Goal: Task Accomplishment & Management: Complete application form

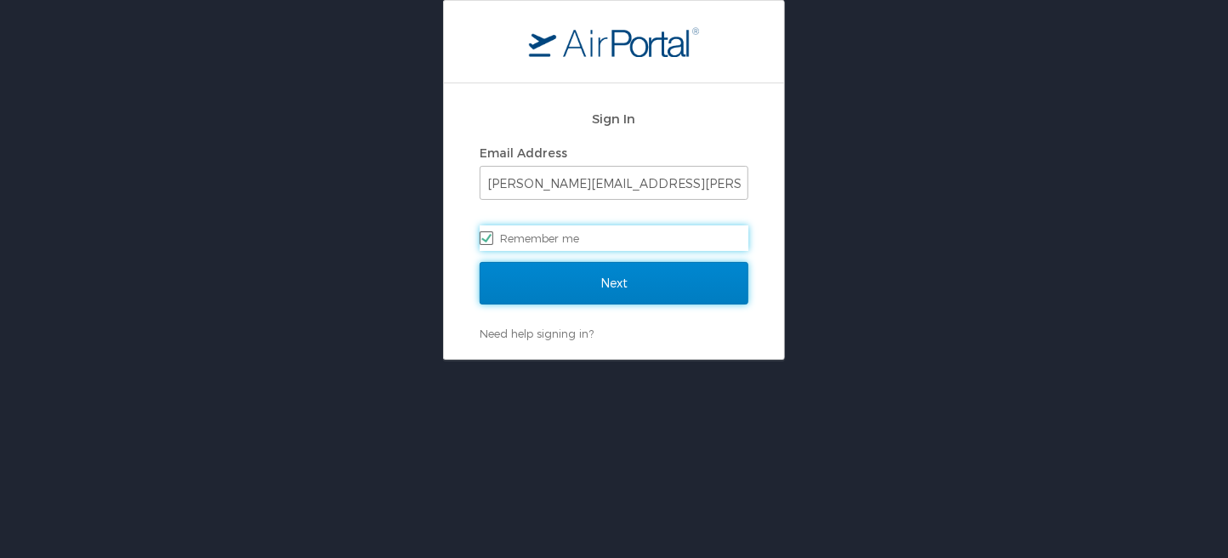
click at [597, 278] on input "Next" at bounding box center [614, 283] width 269 height 43
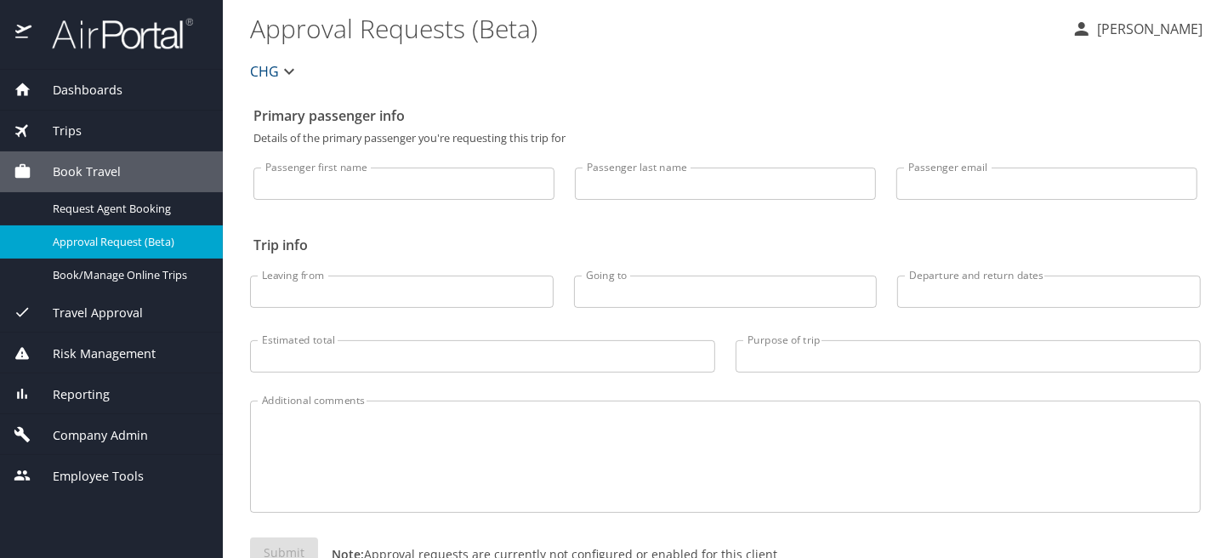
click at [109, 440] on span "Company Admin" at bounding box center [89, 435] width 116 height 19
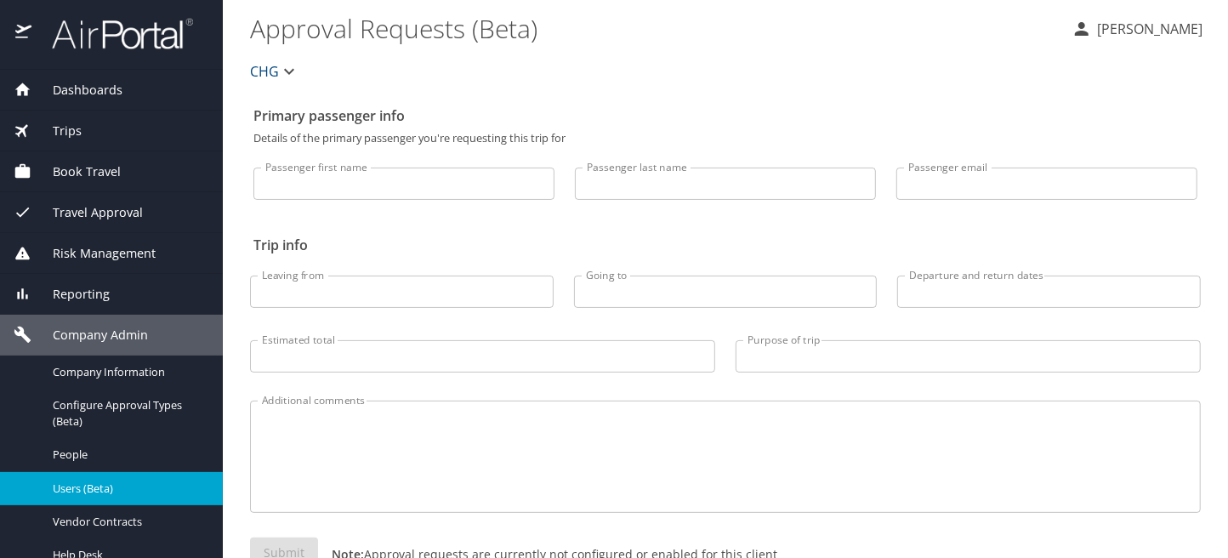
click at [96, 481] on span "Users (Beta)" at bounding box center [128, 488] width 150 height 16
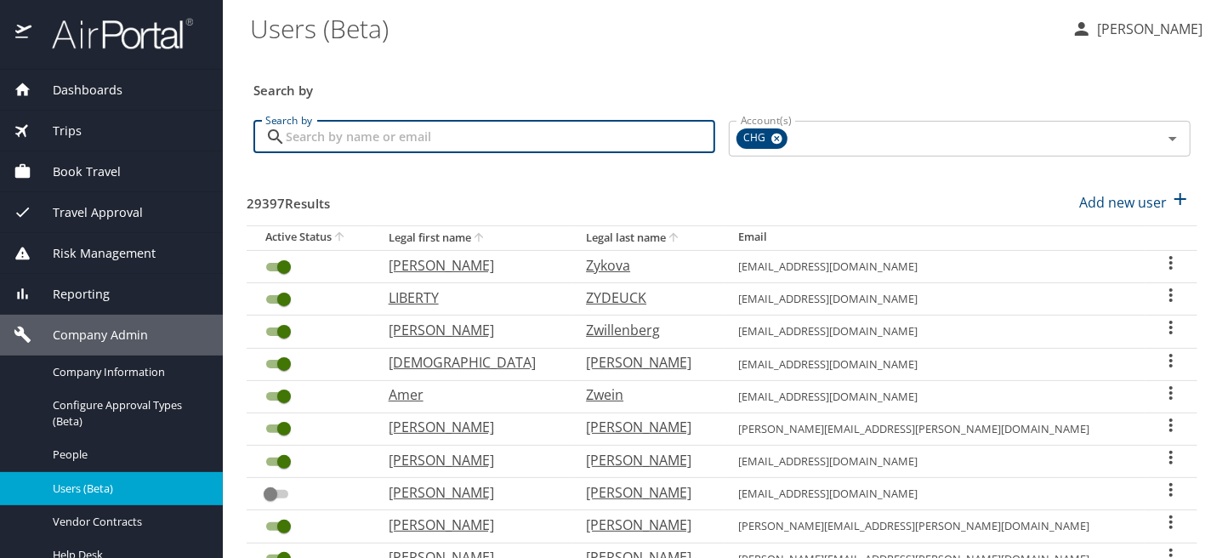
click at [419, 133] on input "Search by" at bounding box center [500, 137] width 429 height 32
type input "butler"
checkbox input "false"
checkbox input "true"
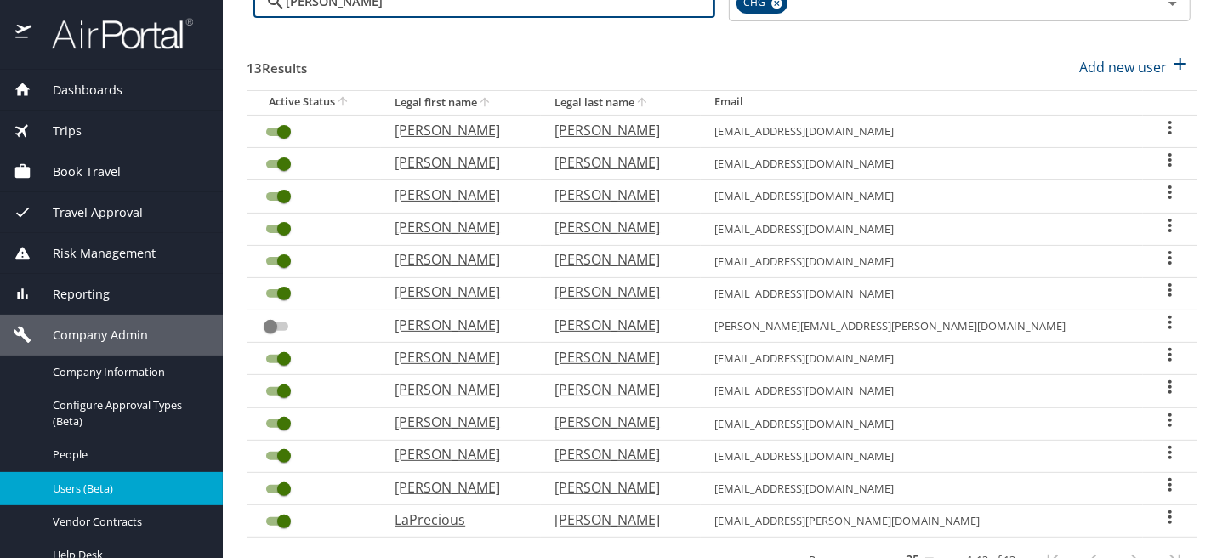
scroll to position [111, 0]
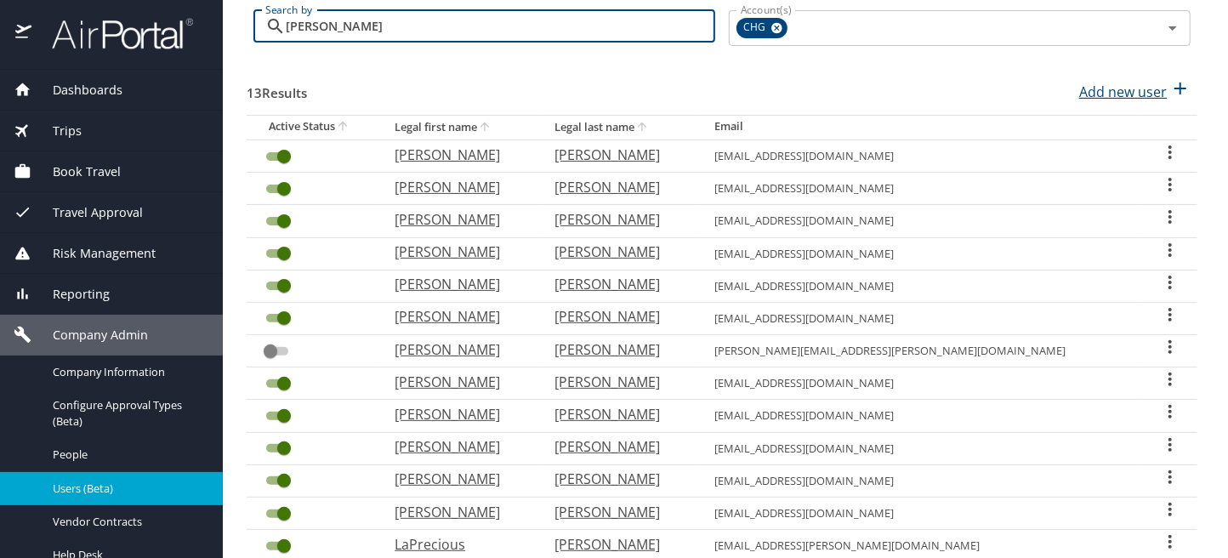
type input "butler"
click at [1119, 94] on p "Add new user" at bounding box center [1123, 92] width 88 height 20
select select "US"
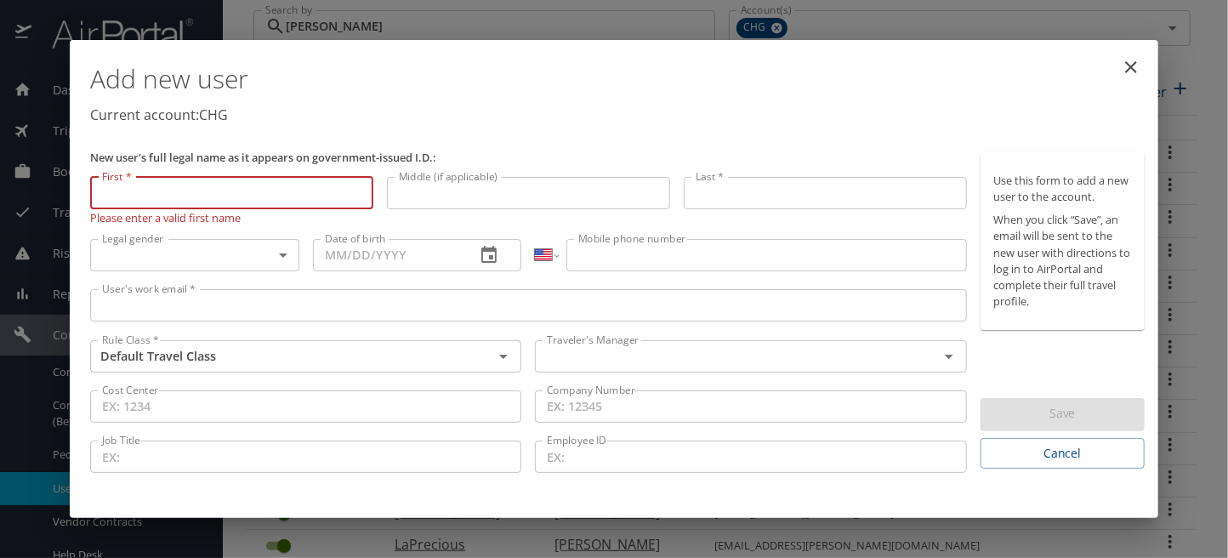
click at [126, 194] on input "First *" at bounding box center [231, 193] width 283 height 32
click at [136, 202] on input "First *" at bounding box center [231, 193] width 283 height 32
type input "Robert"
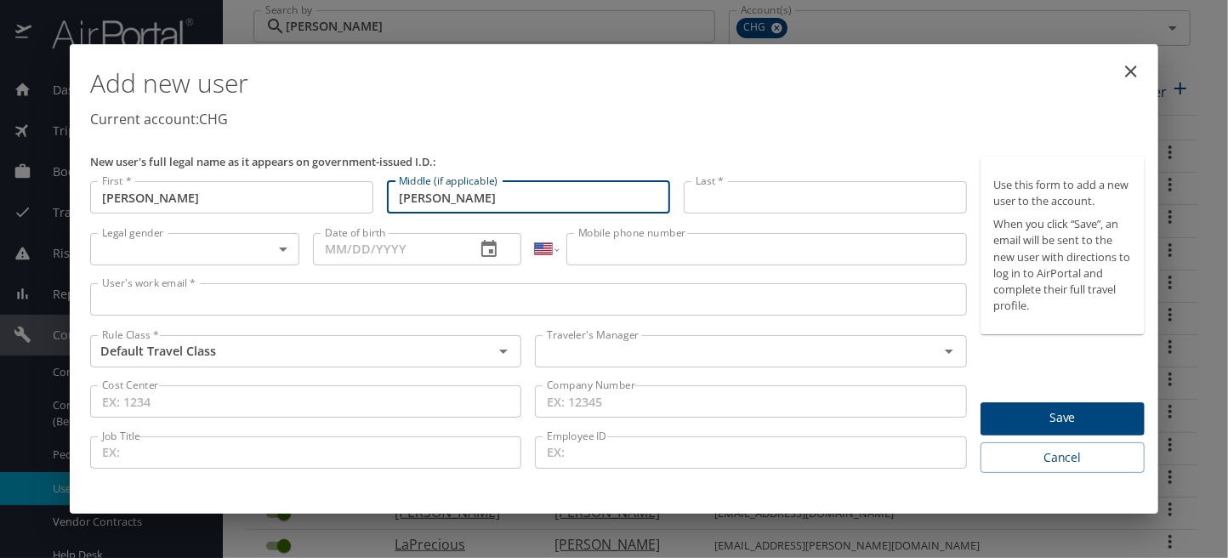
type input "Allen"
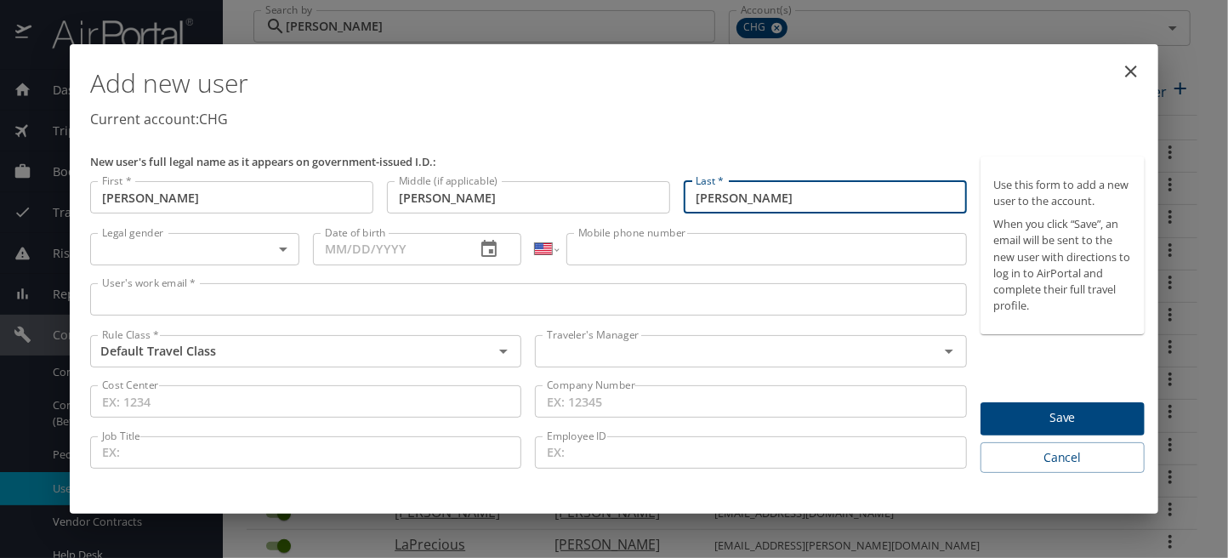
type input "Butler"
click at [250, 247] on body "Dashboards AirPortal 360™ Manager My Travel Dashboard Trips Airtinerary® Lookup…" at bounding box center [614, 279] width 1228 height 558
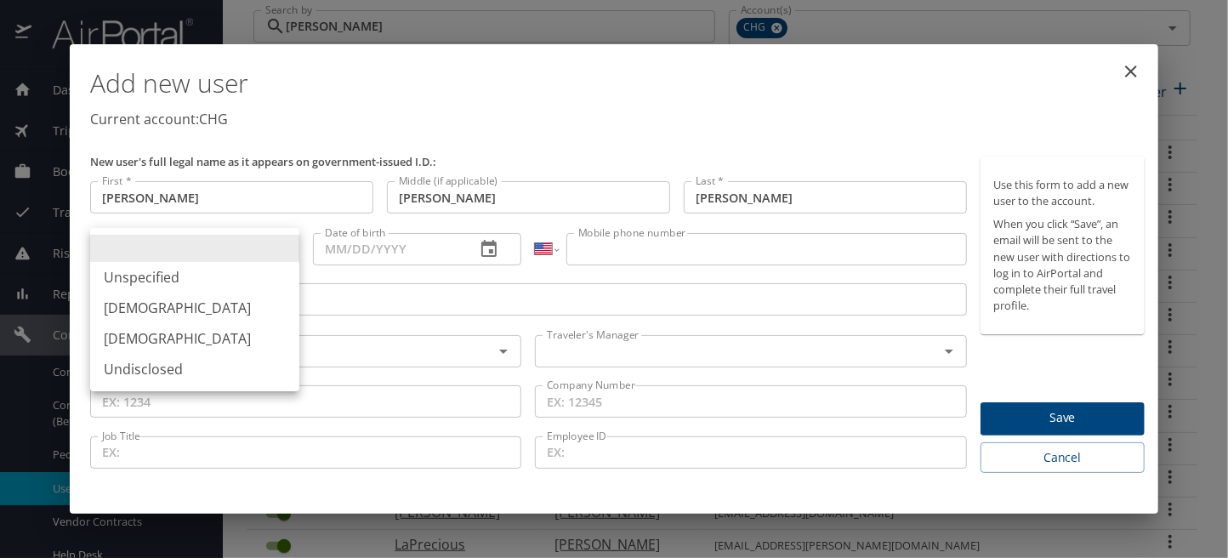
click at [147, 304] on li "Male" at bounding box center [194, 307] width 209 height 31
type input "Male"
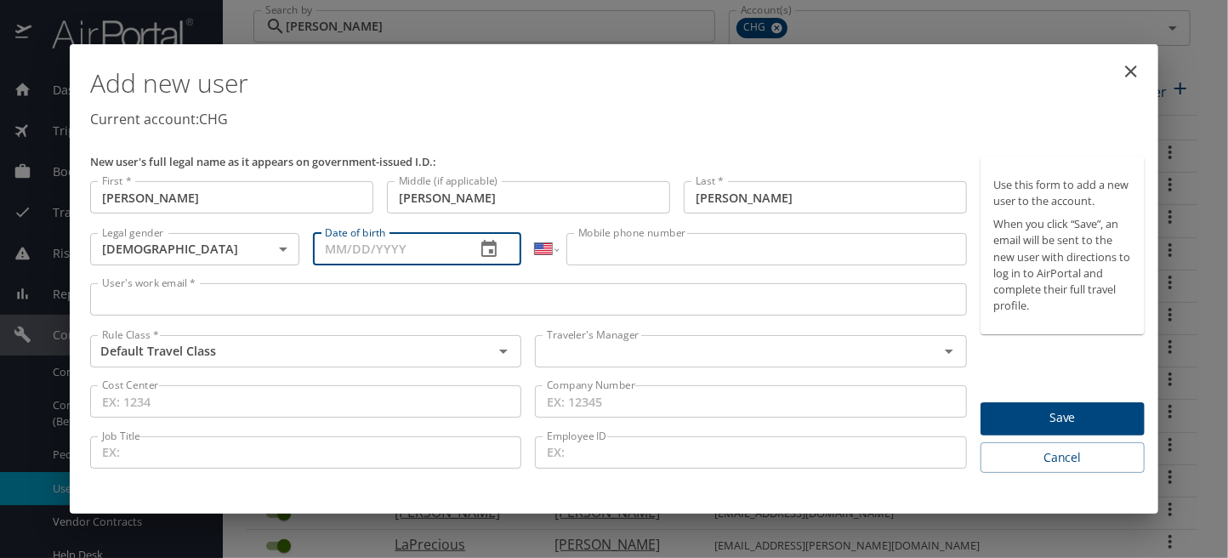
click at [324, 248] on input "Date of birth" at bounding box center [388, 249] width 150 height 32
type input "07/30/1972"
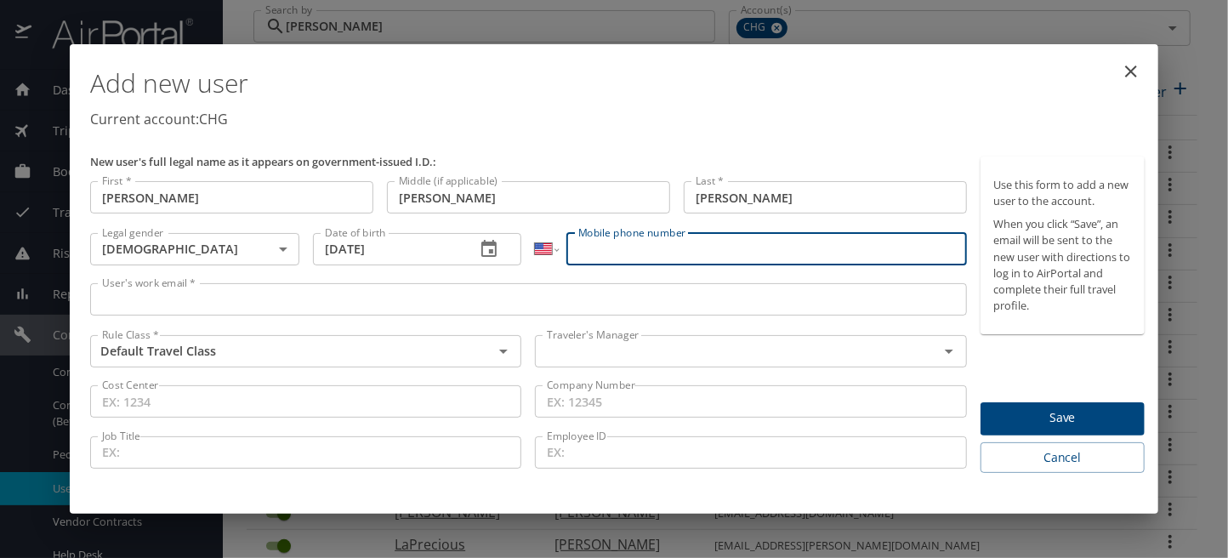
type input "5"
type input "(662) 312-1735"
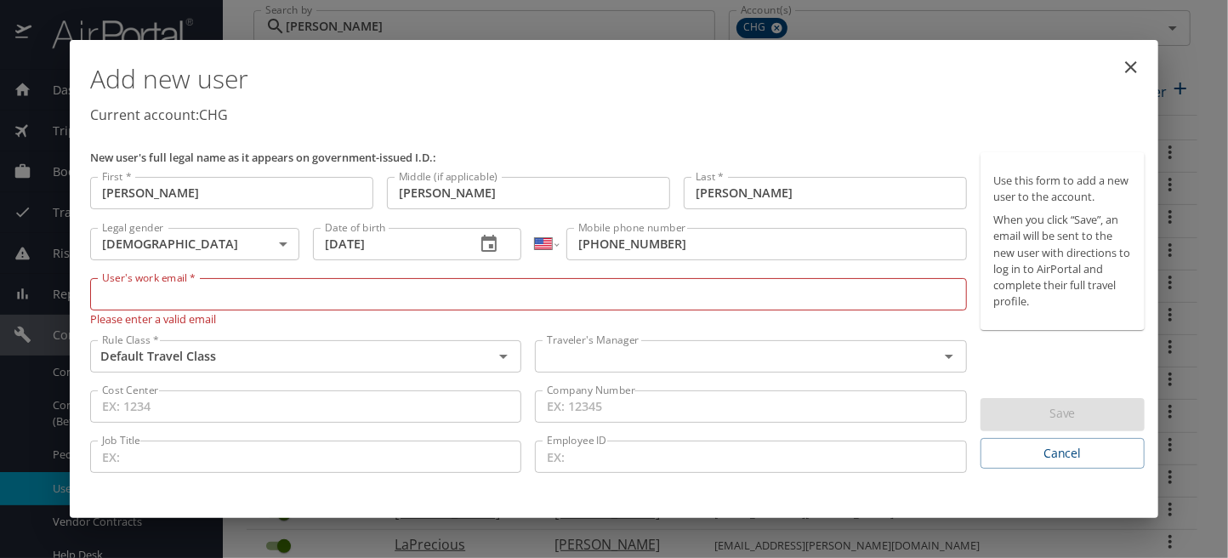
drag, startPoint x: 171, startPoint y: 288, endPoint x: 239, endPoint y: 288, distance: 68.0
click at [171, 288] on input "User's work email *" at bounding box center [528, 294] width 877 height 32
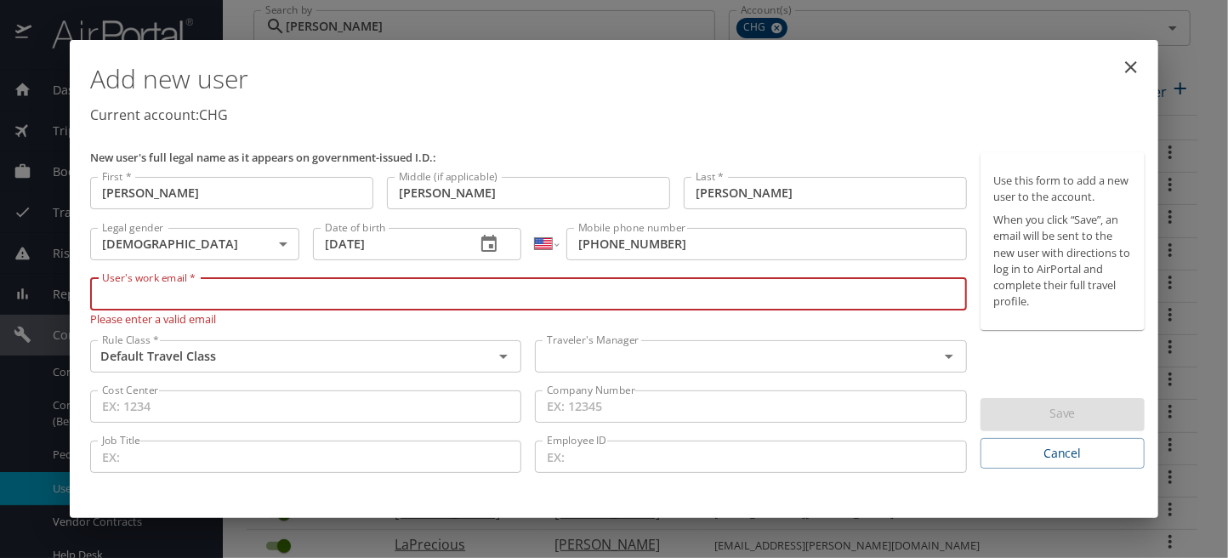
paste input "allenbutler1@hotmail.com"
type input "allenbutler1@hotmail.com"
click at [675, 361] on div "Traveler's Manager" at bounding box center [750, 356] width 431 height 32
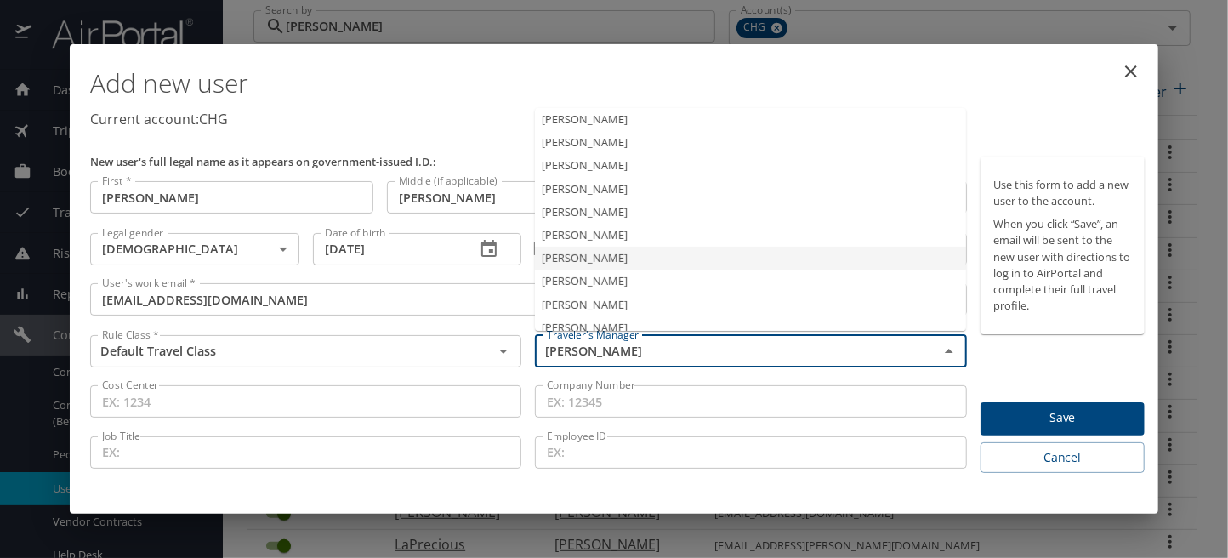
click at [623, 264] on li "Jeffery Bitton" at bounding box center [750, 258] width 431 height 23
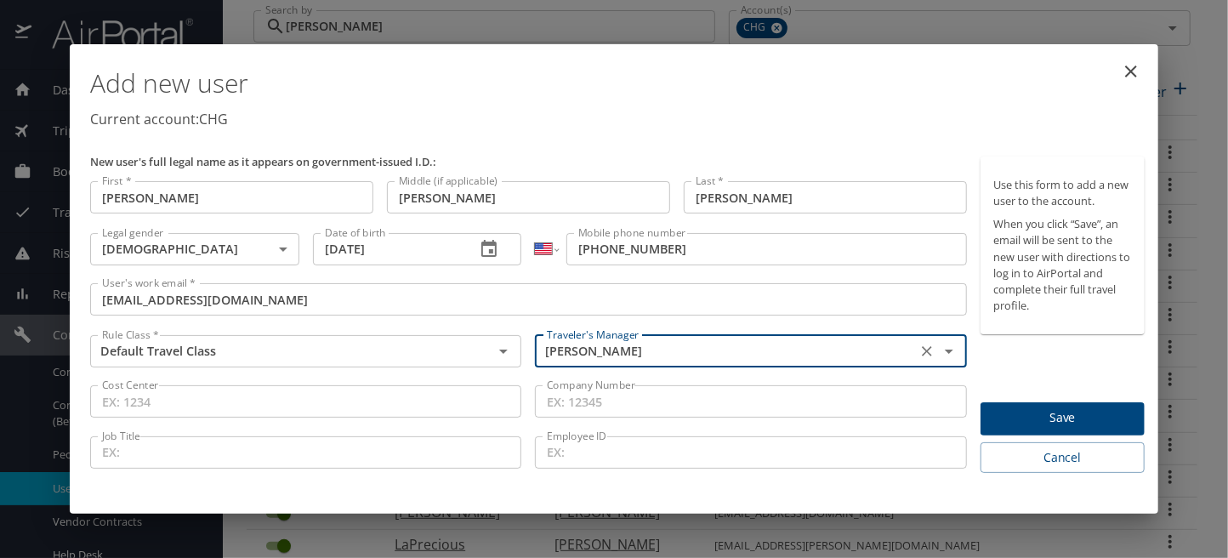
type input "Jeffery Bitton"
click at [1089, 423] on span "Save" at bounding box center [1062, 417] width 137 height 21
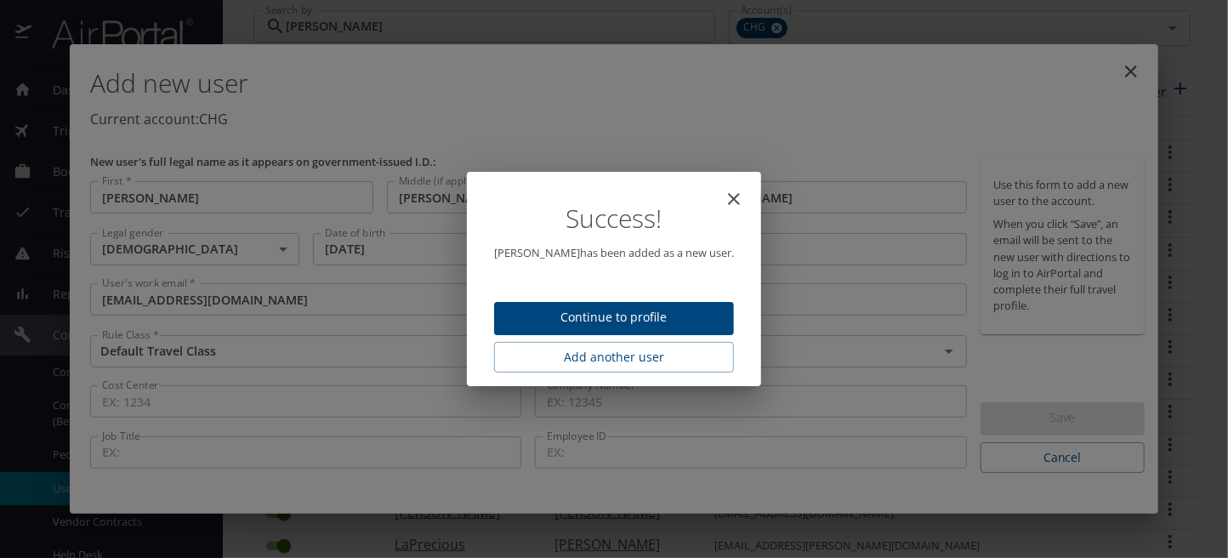
click at [630, 311] on span "Continue to profile" at bounding box center [614, 317] width 213 height 21
select select "US"
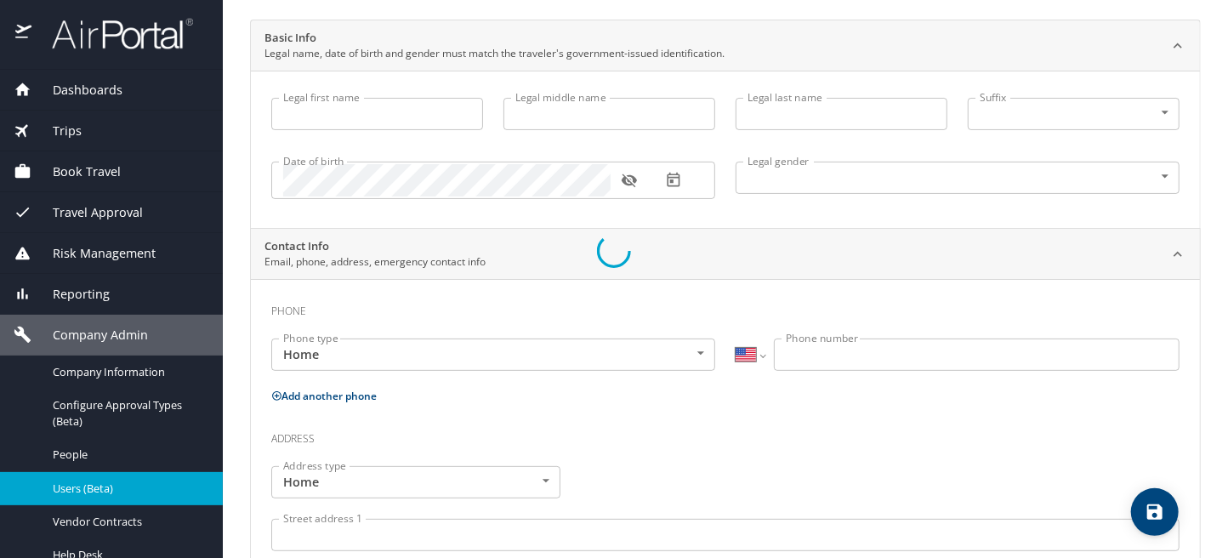
type input "Robert"
type input "Allen"
type input "Butler"
type input "Male"
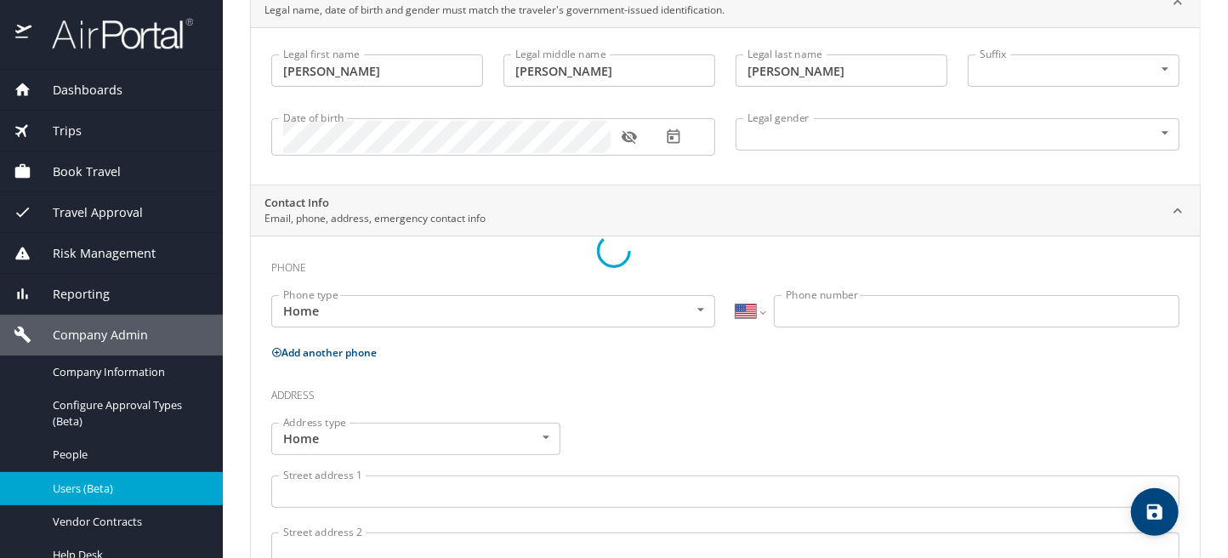
select select "US"
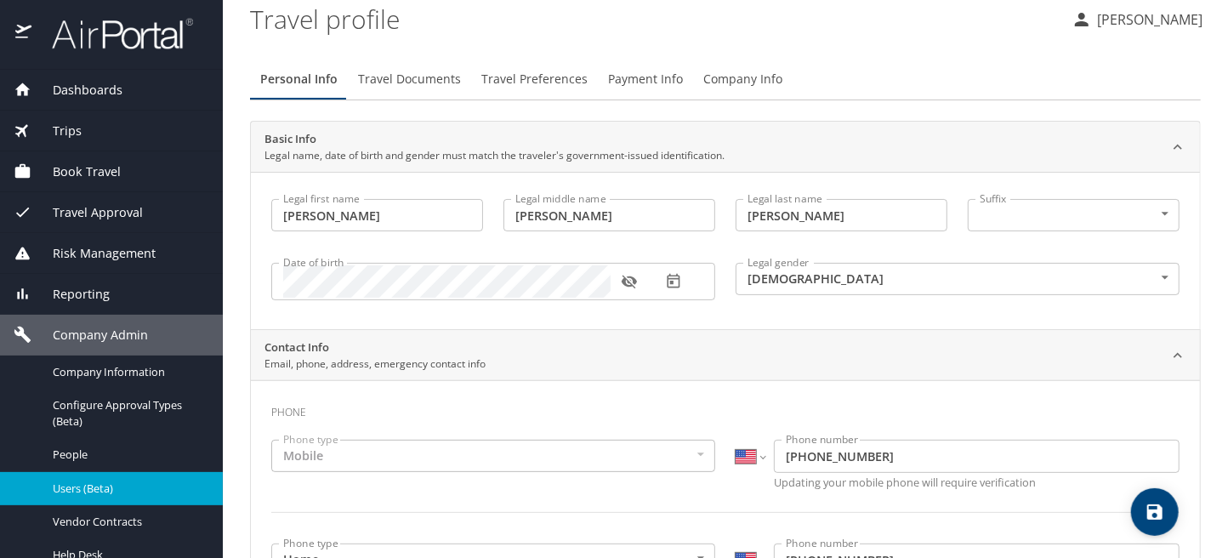
scroll to position [0, 0]
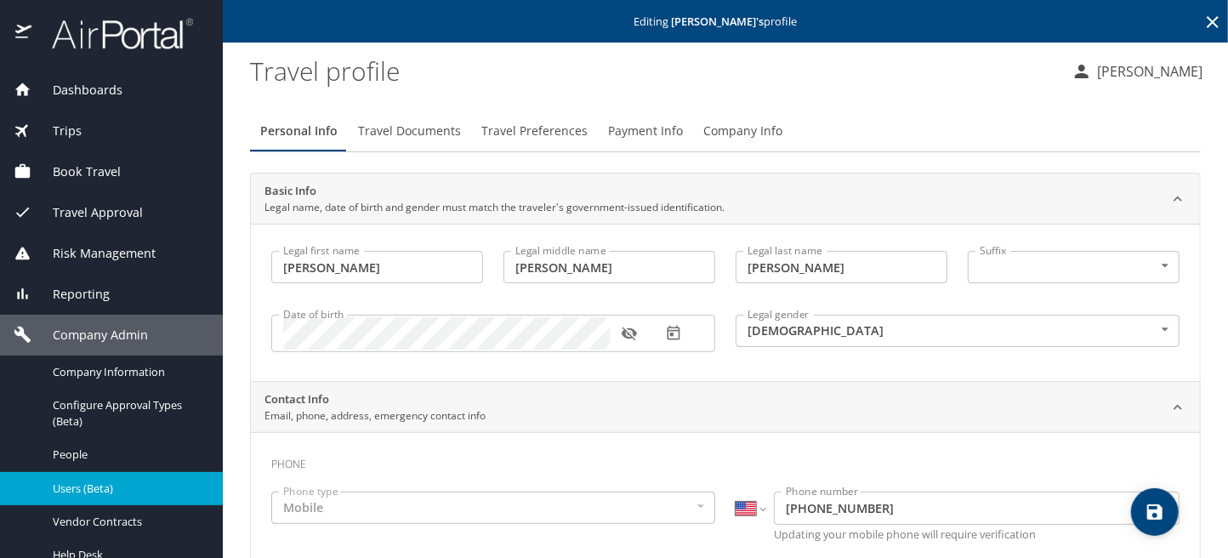
click at [411, 124] on span "Travel Documents" at bounding box center [409, 131] width 103 height 21
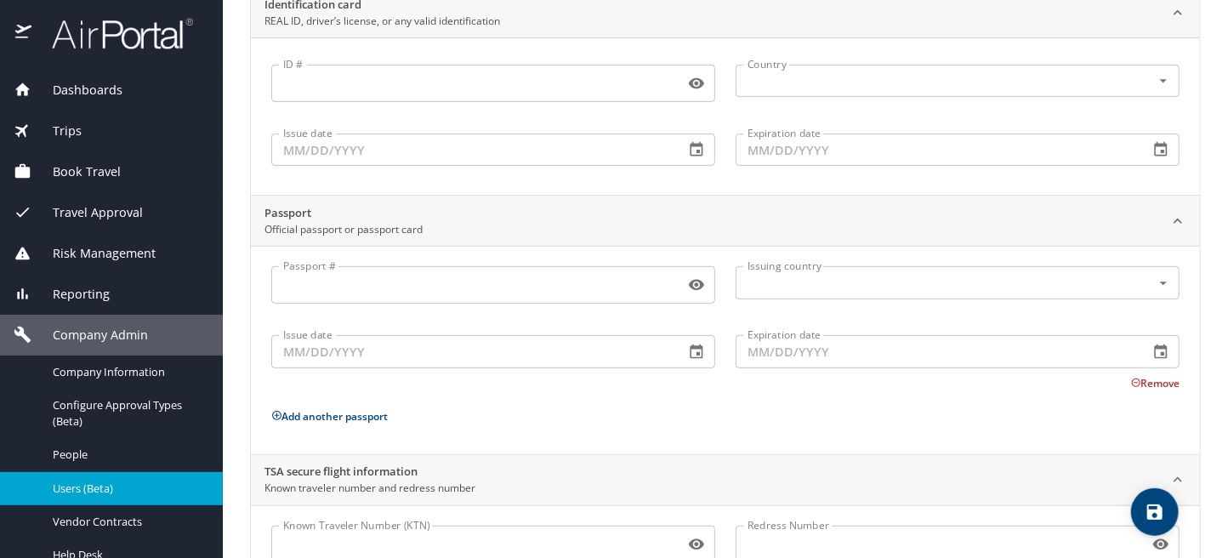
scroll to position [260, 0]
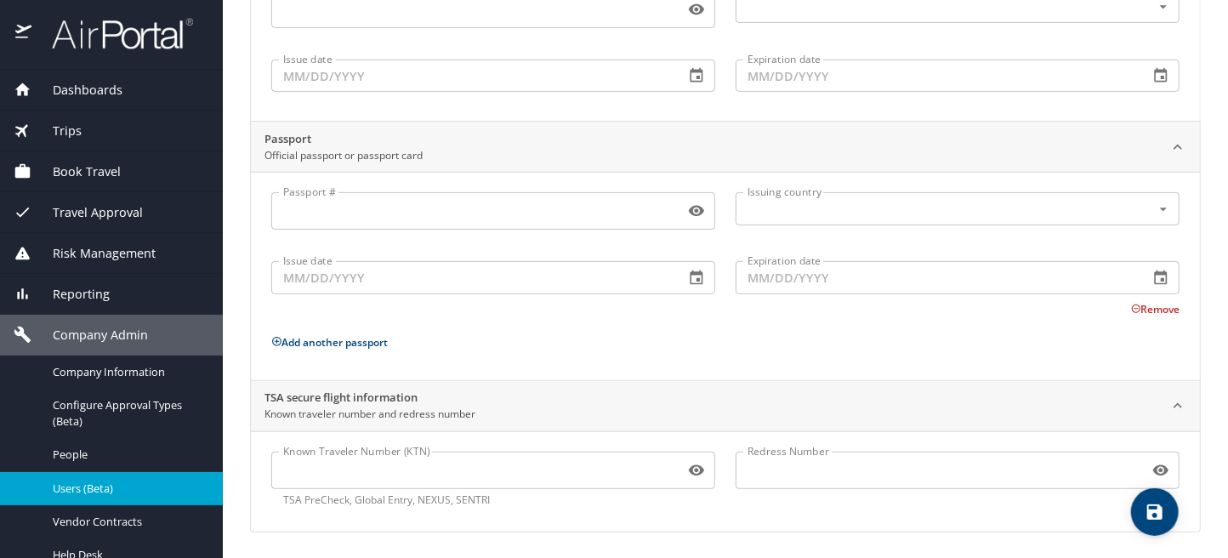
click at [292, 473] on input "Known Traveler Number (KTN)" at bounding box center [474, 470] width 406 height 32
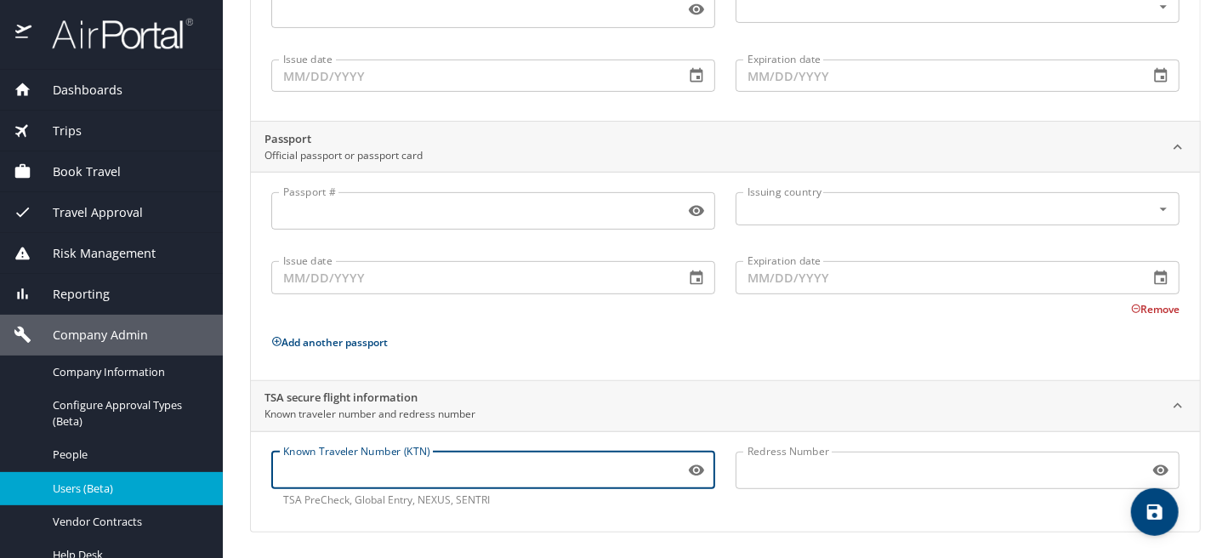
paste input "TT13S2X6J"
type input "TT13S2X6J"
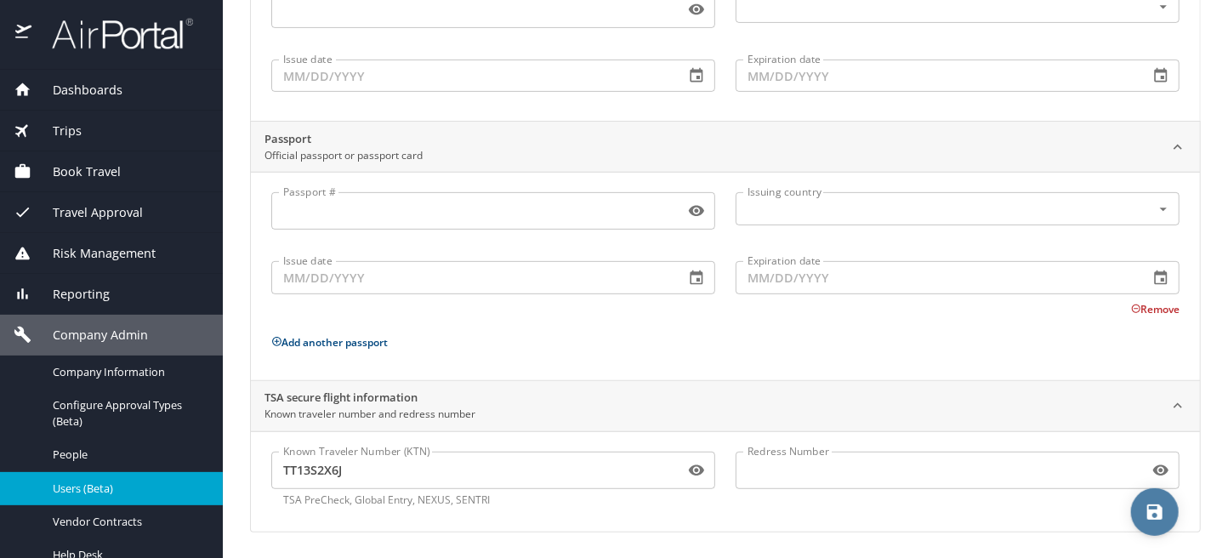
click at [1146, 511] on icon "save" at bounding box center [1154, 512] width 20 height 20
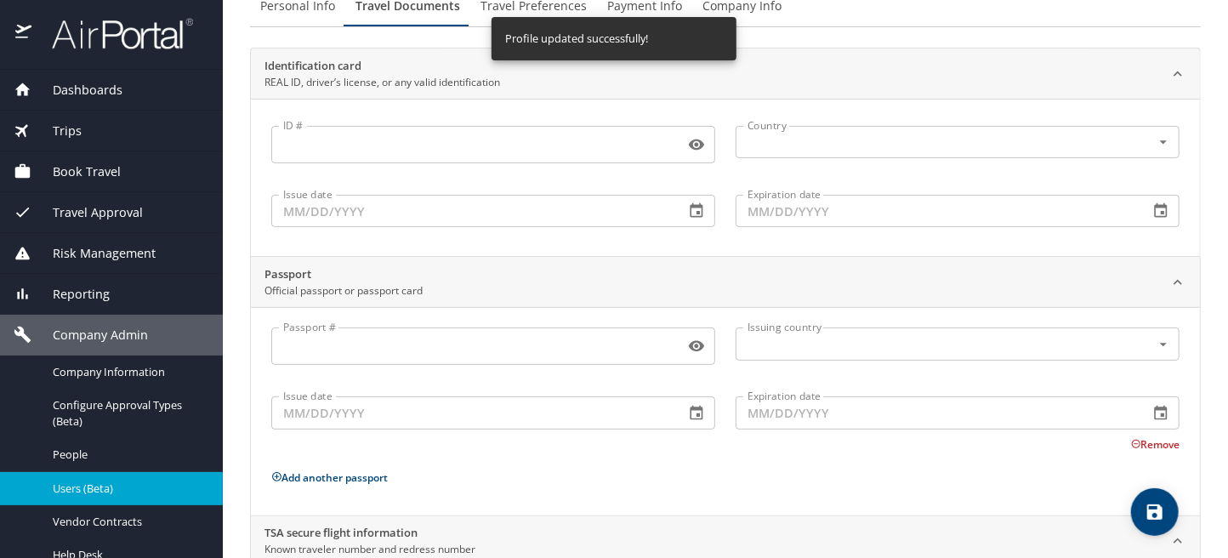
scroll to position [0, 0]
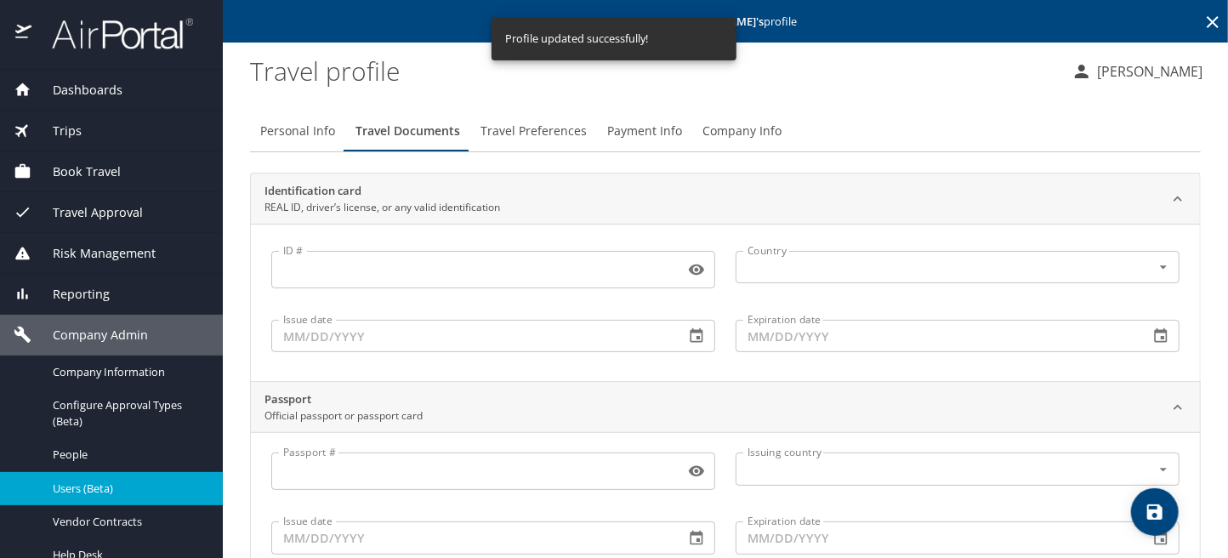
click at [527, 128] on span "Travel Preferences" at bounding box center [533, 131] width 106 height 21
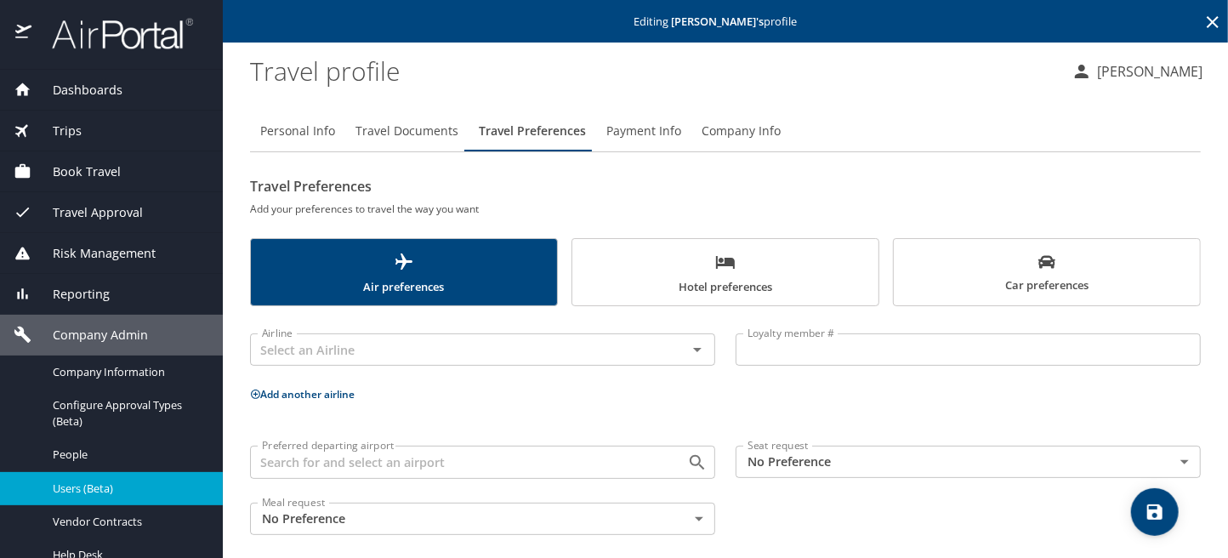
click at [256, 391] on icon at bounding box center [255, 394] width 11 height 11
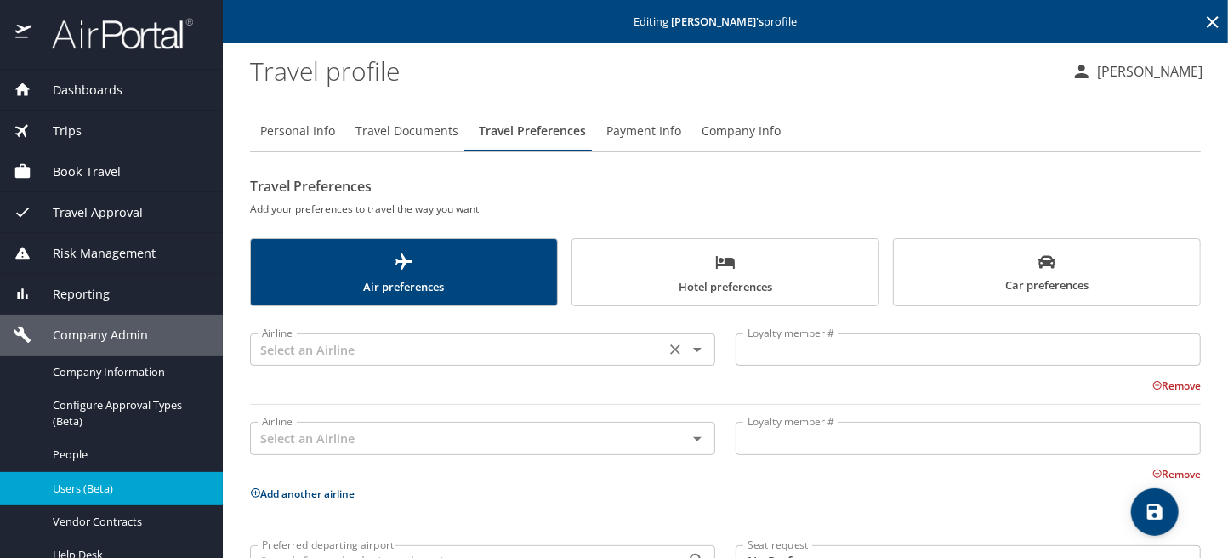
drag, startPoint x: 306, startPoint y: 349, endPoint x: 316, endPoint y: 334, distance: 17.7
click at [309, 343] on input "text" at bounding box center [457, 349] width 405 height 22
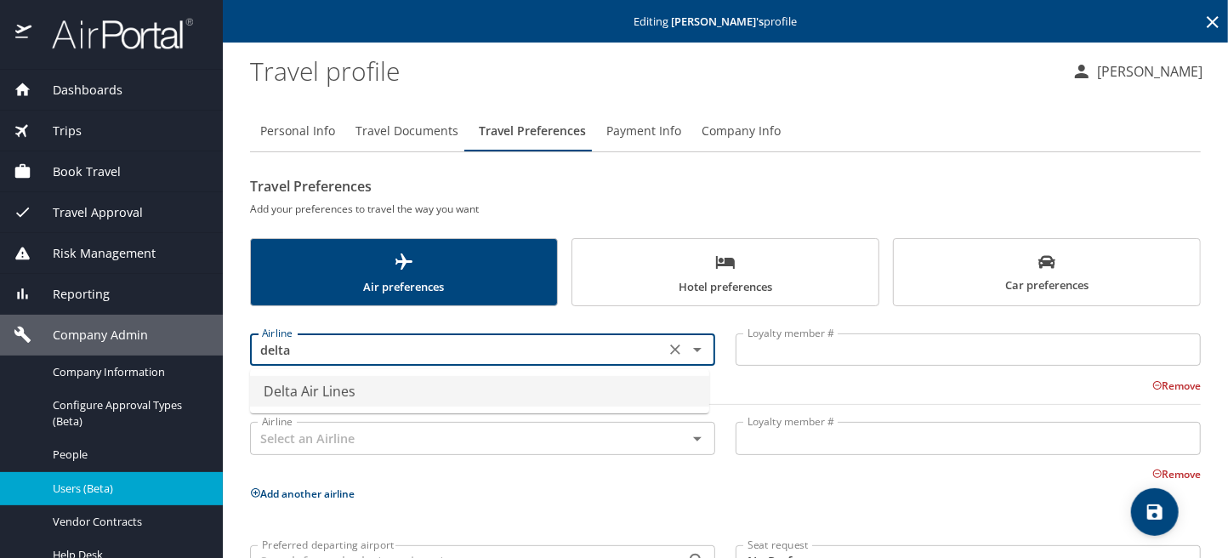
click at [326, 386] on li "Delta Air Lines" at bounding box center [479, 391] width 459 height 31
type input "Delta Air Lines"
click at [321, 433] on div "Airline" at bounding box center [482, 438] width 465 height 32
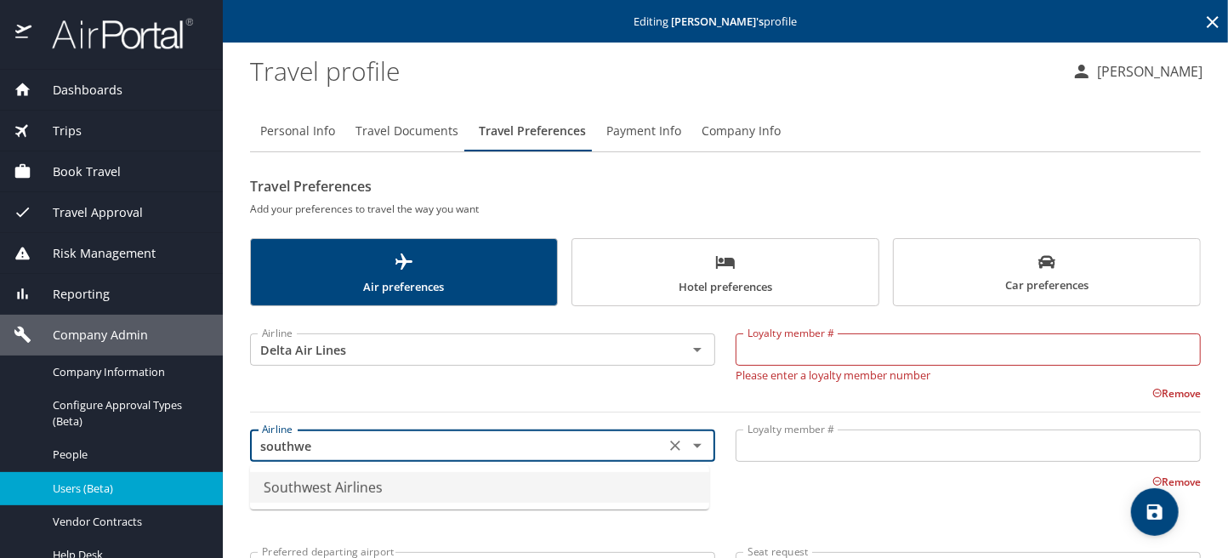
click at [323, 485] on li "Southwest Airlines" at bounding box center [479, 487] width 459 height 31
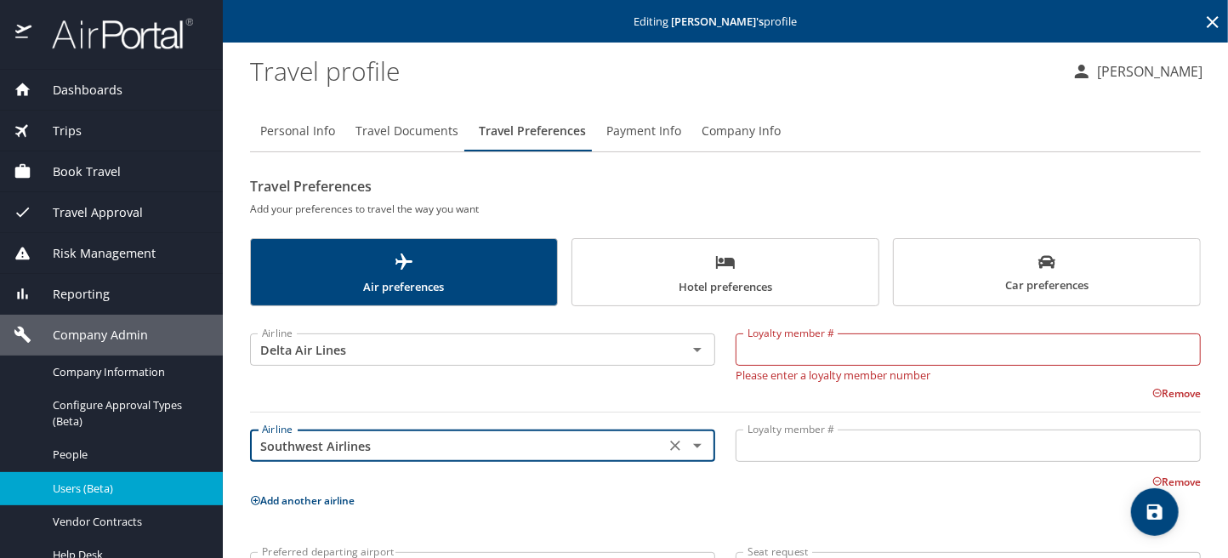
type input "Southwest Airlines"
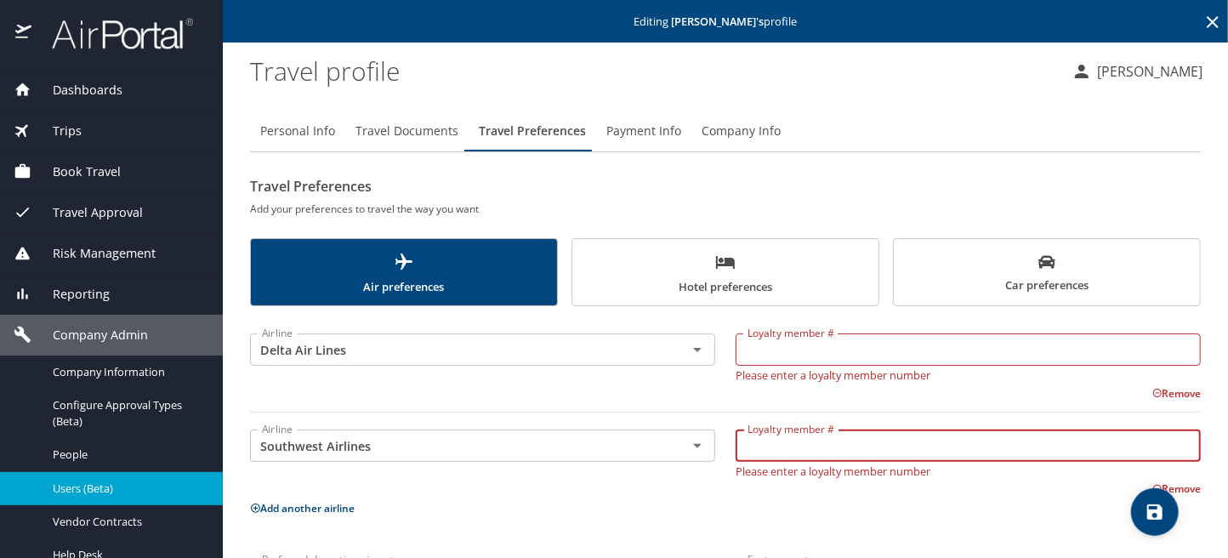
click at [778, 458] on input "Loyalty member #" at bounding box center [967, 445] width 465 height 32
paste input "22220249892"
type input "22220249892"
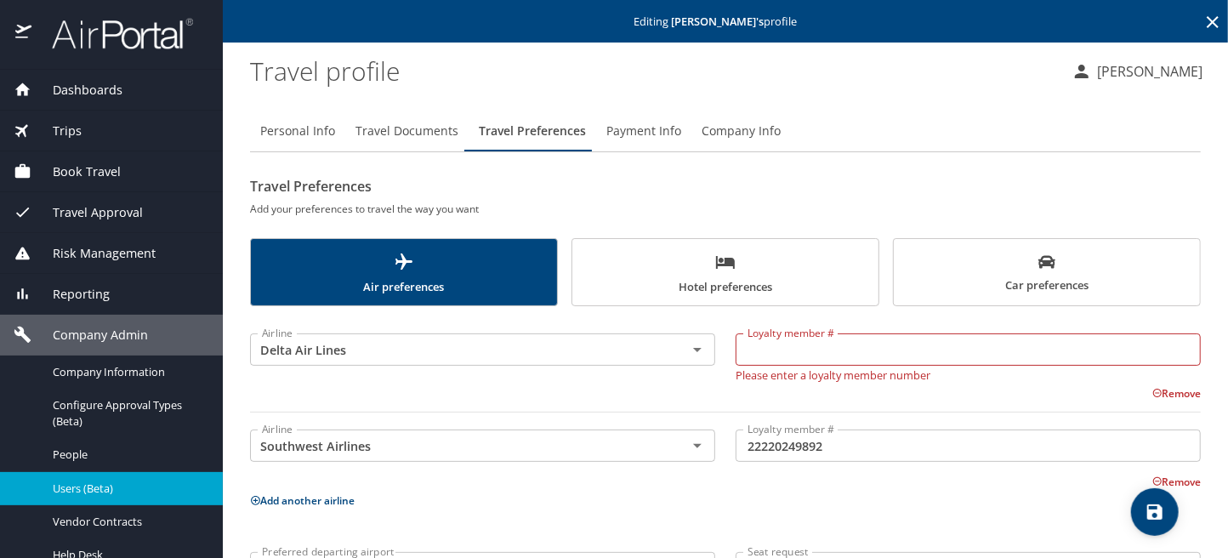
click at [737, 352] on input "Loyalty member #" at bounding box center [967, 349] width 465 height 32
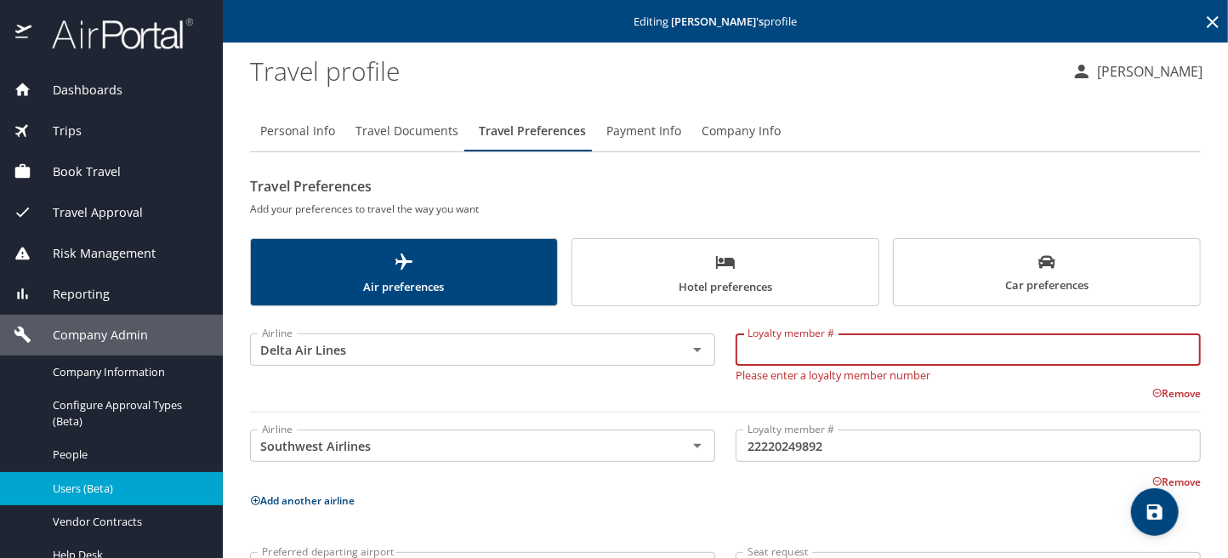
paste input "2578011674"
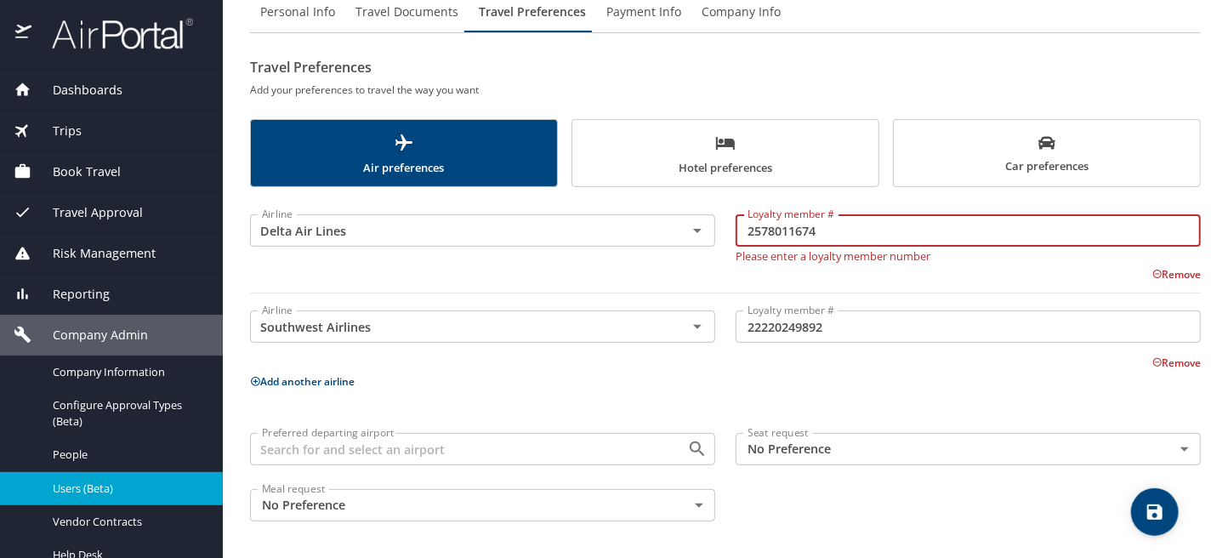
type input "2578011674"
click at [1069, 447] on body "Dashboards AirPortal 360™ Manager My Travel Dashboard Trips Airtinerary® Lookup…" at bounding box center [614, 279] width 1228 height 558
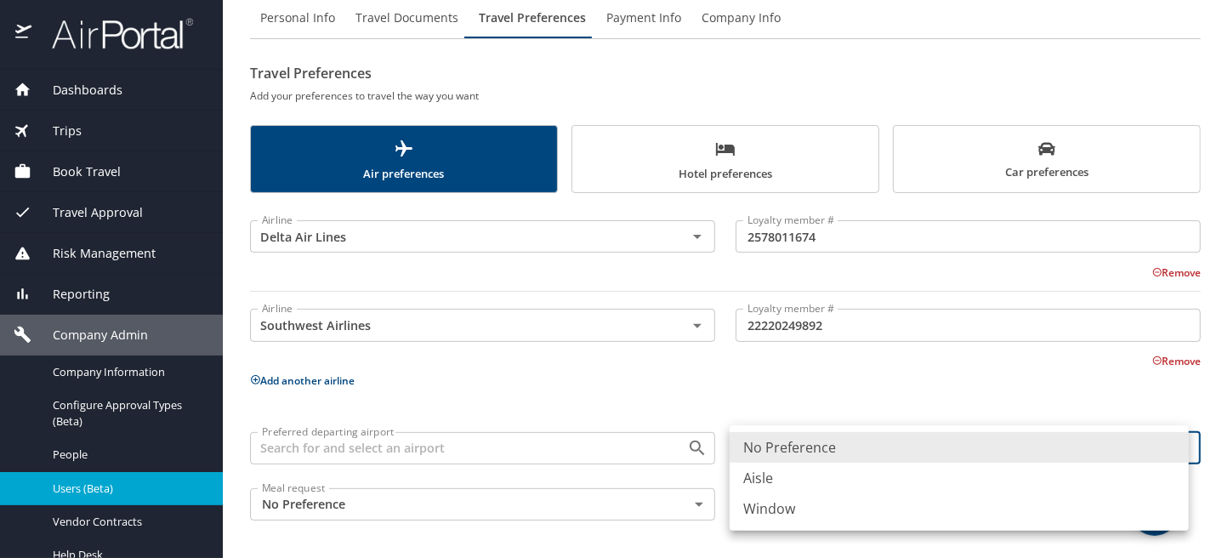
scroll to position [112, 0]
click at [783, 480] on li "Aisle" at bounding box center [958, 478] width 459 height 31
type input "Aisle"
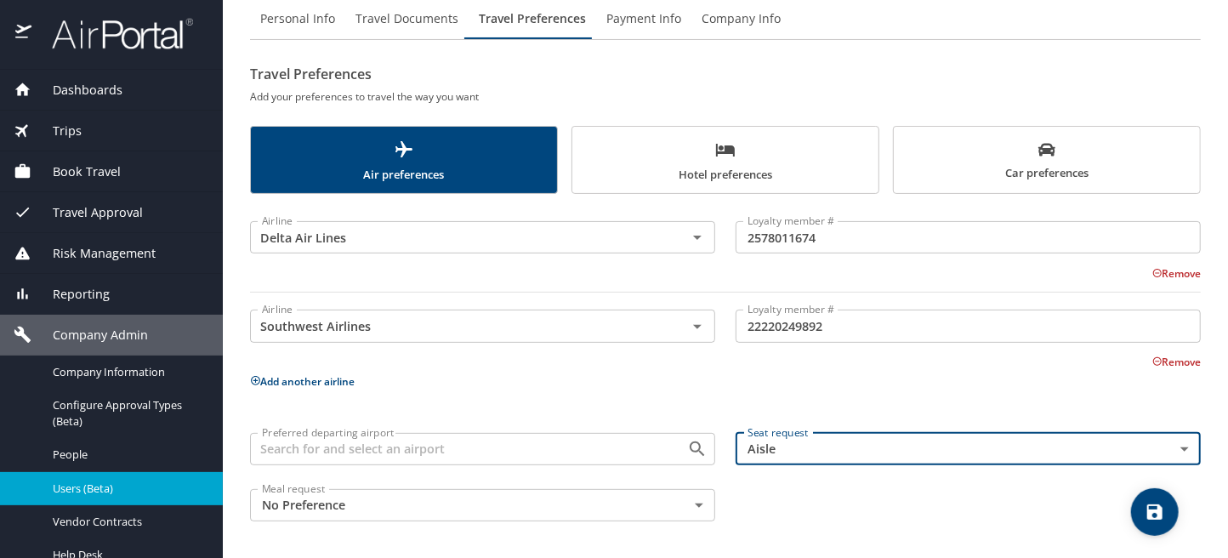
drag, startPoint x: 692, startPoint y: 149, endPoint x: 698, endPoint y: 156, distance: 9.0
click at [693, 149] on span "Hotel preferences" at bounding box center [725, 161] width 286 height 45
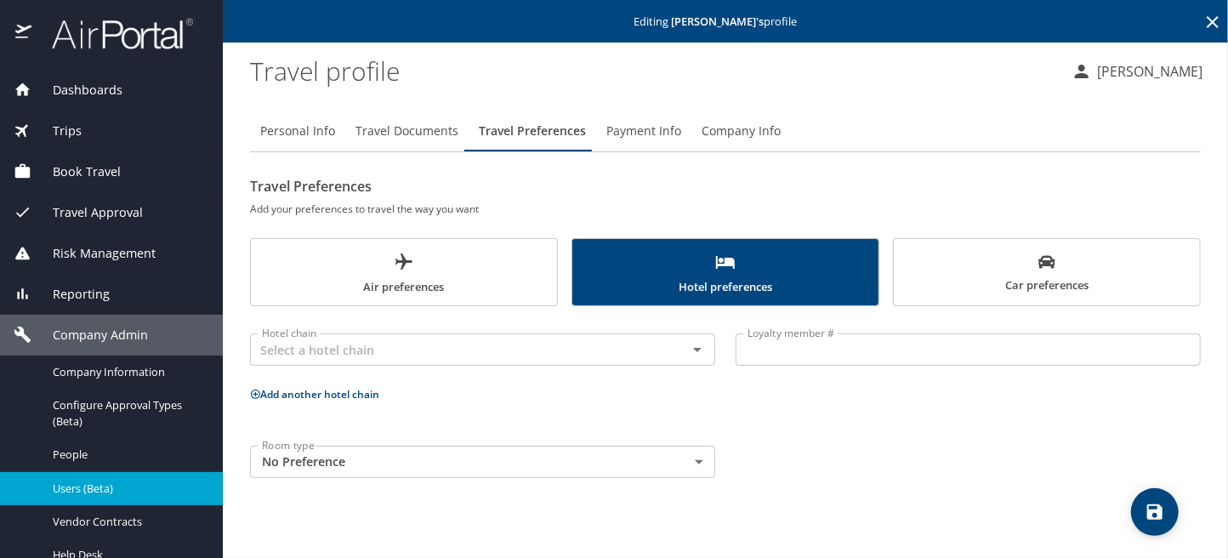
scroll to position [0, 0]
click at [1169, 504] on span "save" at bounding box center [1155, 512] width 48 height 20
